Goal: Share content: Share content

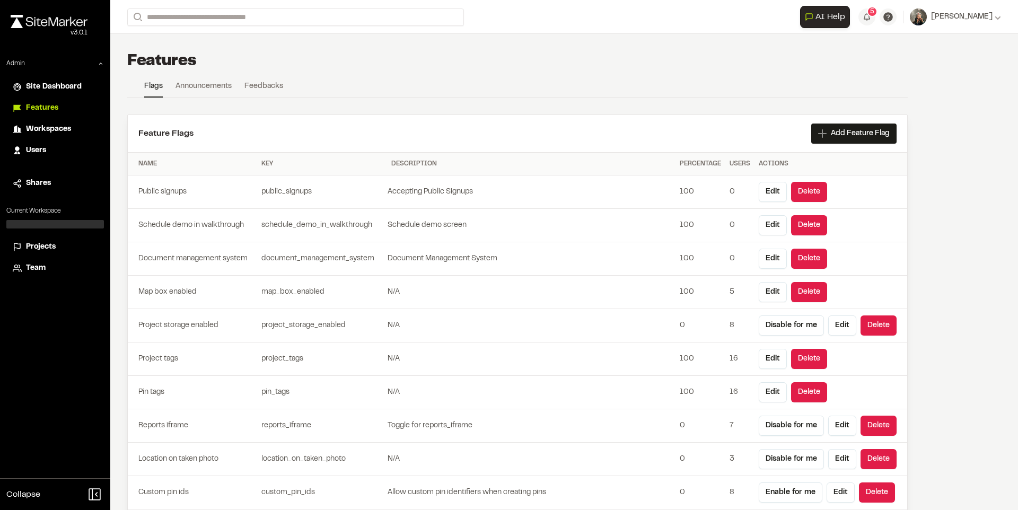
click at [808, 121] on header "Feature Flags Add Feature Flag" at bounding box center [517, 133] width 779 height 37
click at [833, 133] on span "Add Feature Flag" at bounding box center [860, 133] width 59 height 11
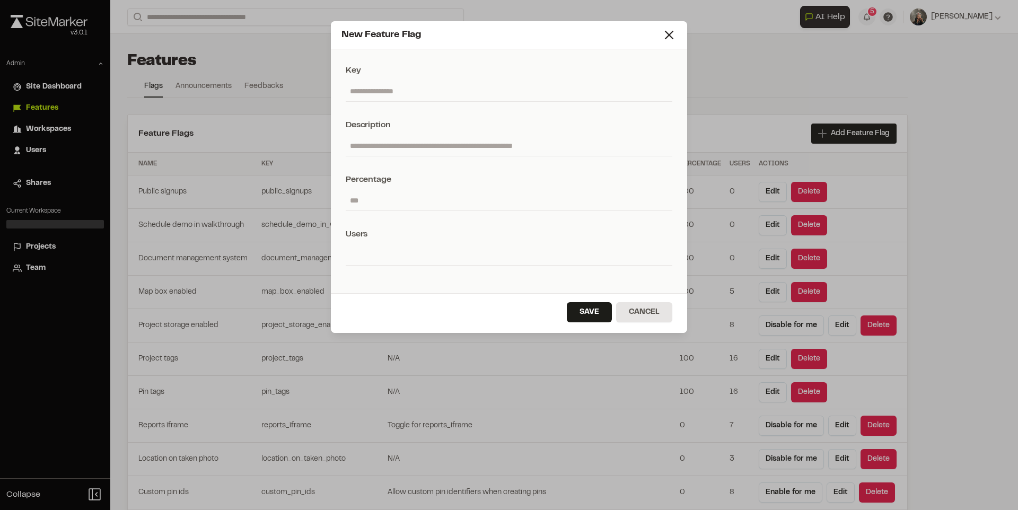
click at [435, 98] on input "text" at bounding box center [509, 91] width 327 height 20
type input "**********"
click at [398, 193] on input "number" at bounding box center [509, 200] width 327 height 20
type input "*"
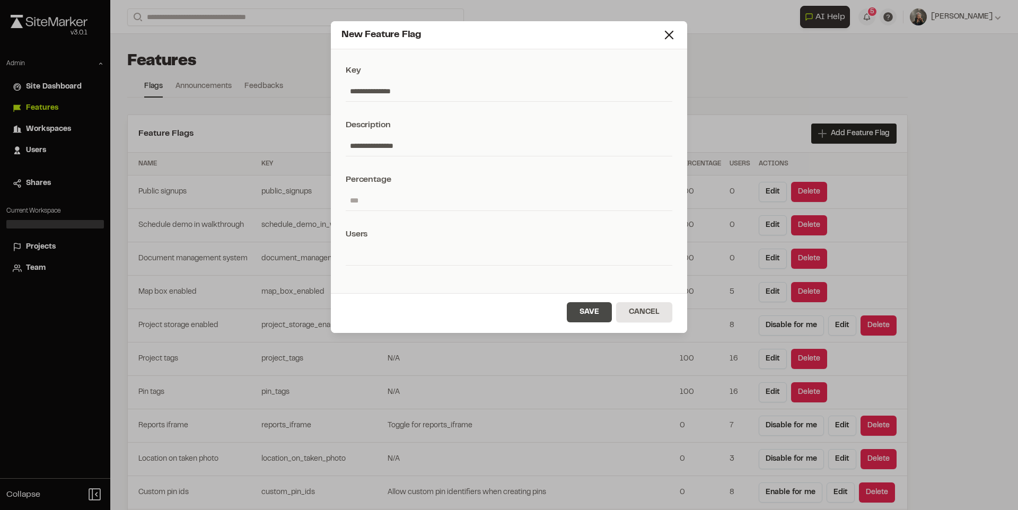
click at [609, 312] on button "Save" at bounding box center [589, 312] width 45 height 20
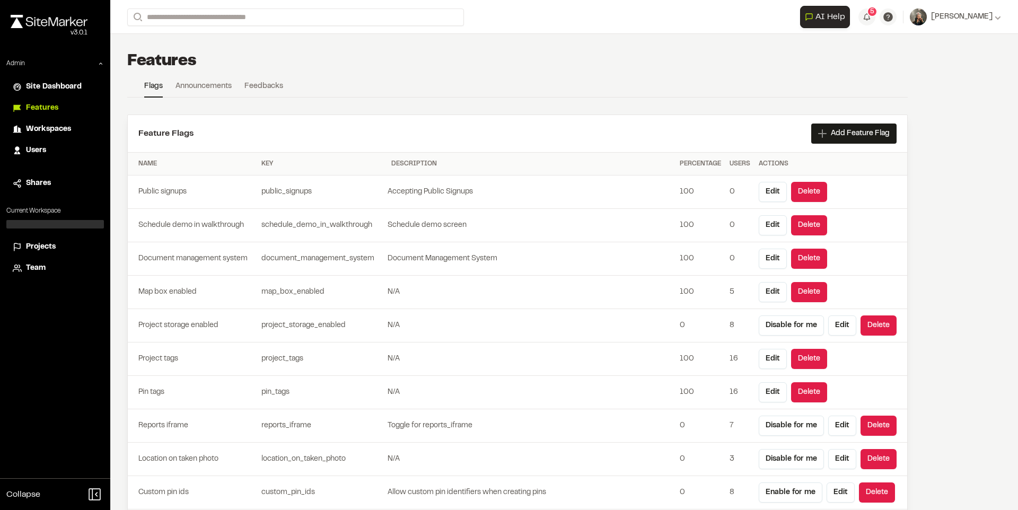
click at [347, 33] on div "**********" at bounding box center [564, 17] width 874 height 34
click at [48, 249] on span "Projects" at bounding box center [41, 247] width 30 height 12
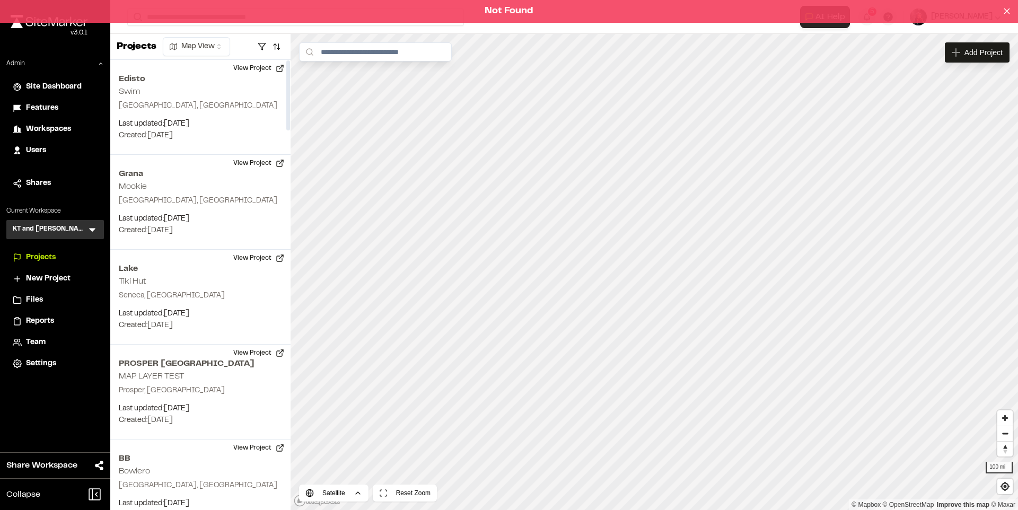
click at [232, 20] on div "Not Found" at bounding box center [509, 11] width 1018 height 23
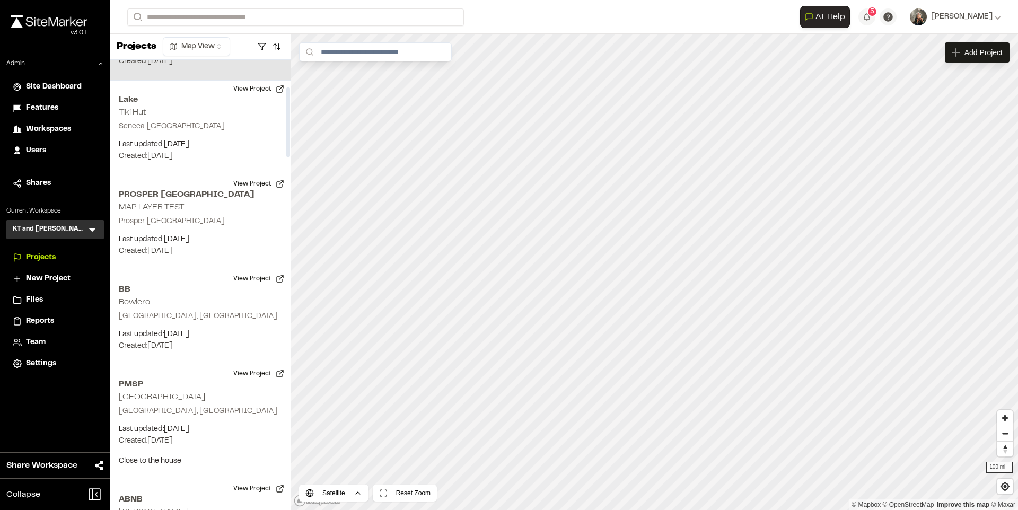
scroll to position [174, 0]
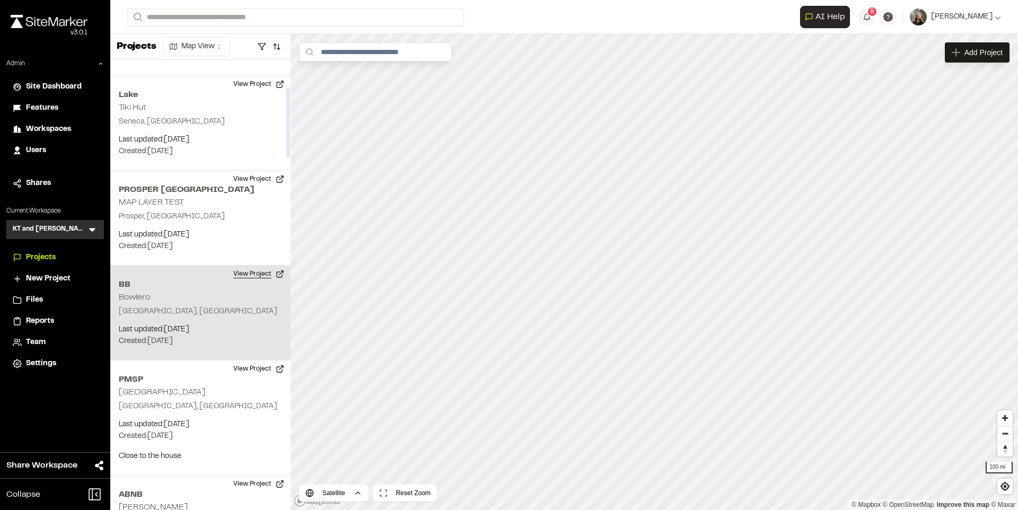
click at [241, 275] on button "View Project" at bounding box center [259, 274] width 64 height 17
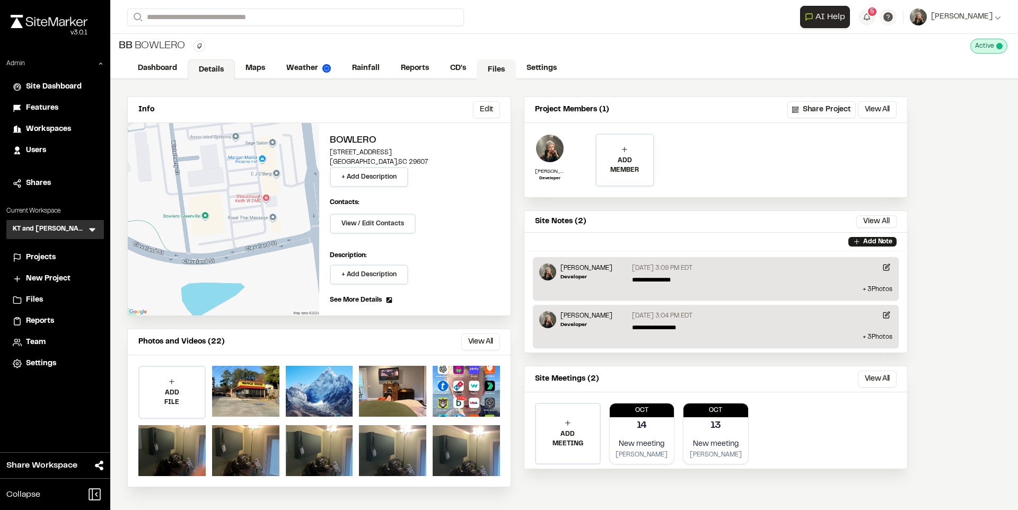
click at [484, 72] on link "Files" at bounding box center [496, 69] width 39 height 20
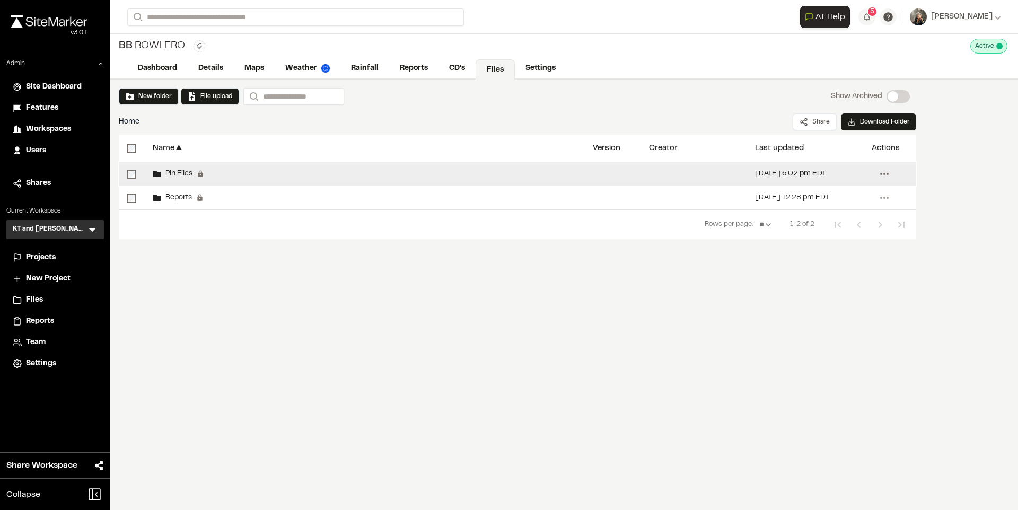
click at [878, 171] on icon at bounding box center [884, 173] width 17 height 17
click at [820, 199] on div "Share" at bounding box center [846, 196] width 92 height 16
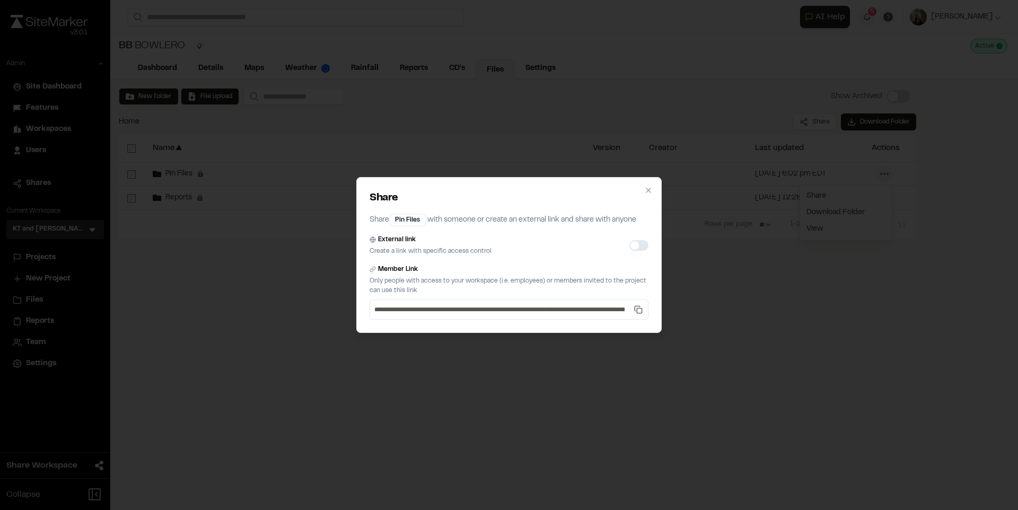
click at [641, 243] on button "External link" at bounding box center [638, 245] width 19 height 11
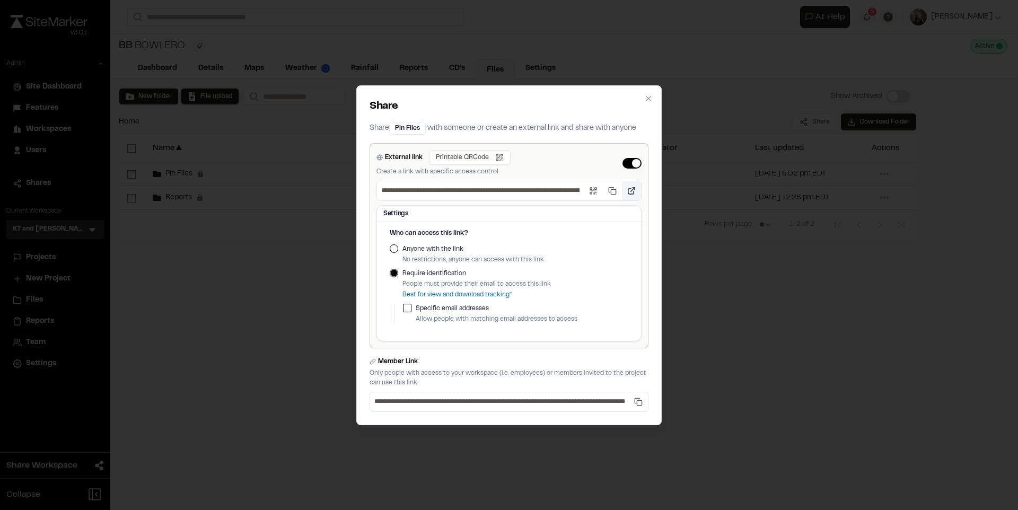
click at [627, 191] on button "Open link" at bounding box center [631, 190] width 19 height 19
